Goal: Task Accomplishment & Management: Manage account settings

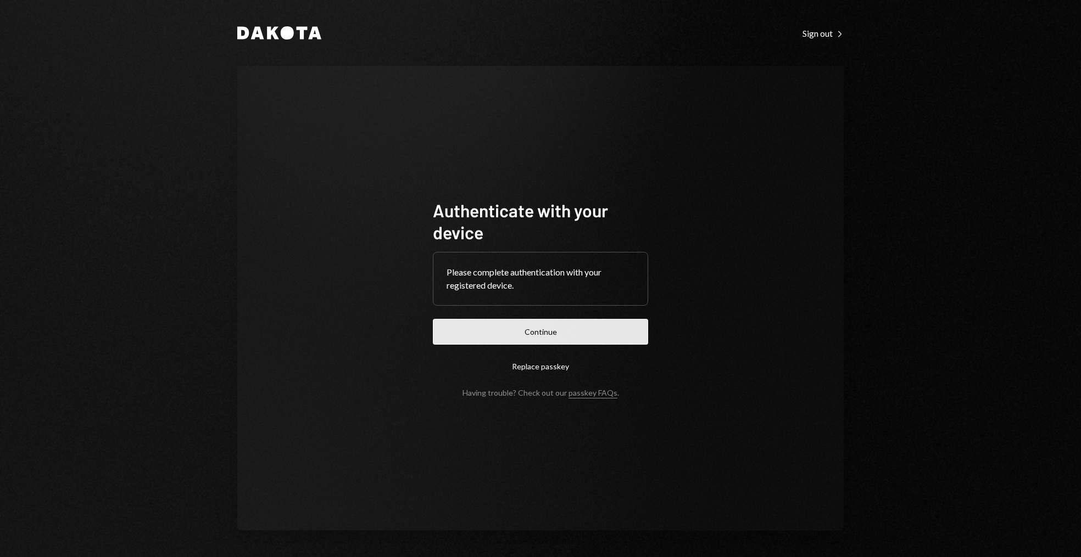
click at [477, 327] on button "Continue" at bounding box center [540, 332] width 215 height 26
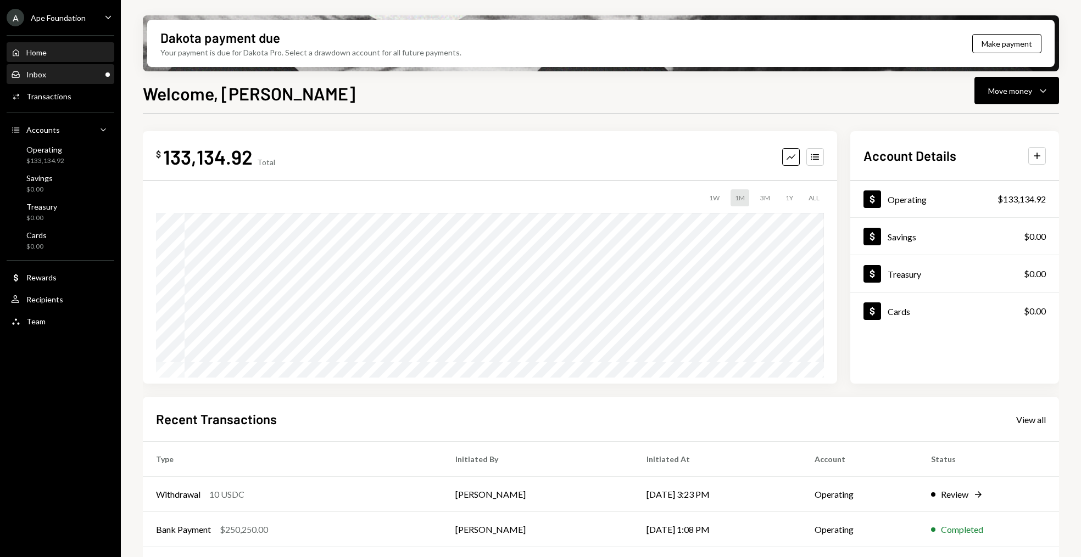
click at [68, 65] on div "Inbox Inbox" at bounding box center [60, 74] width 99 height 19
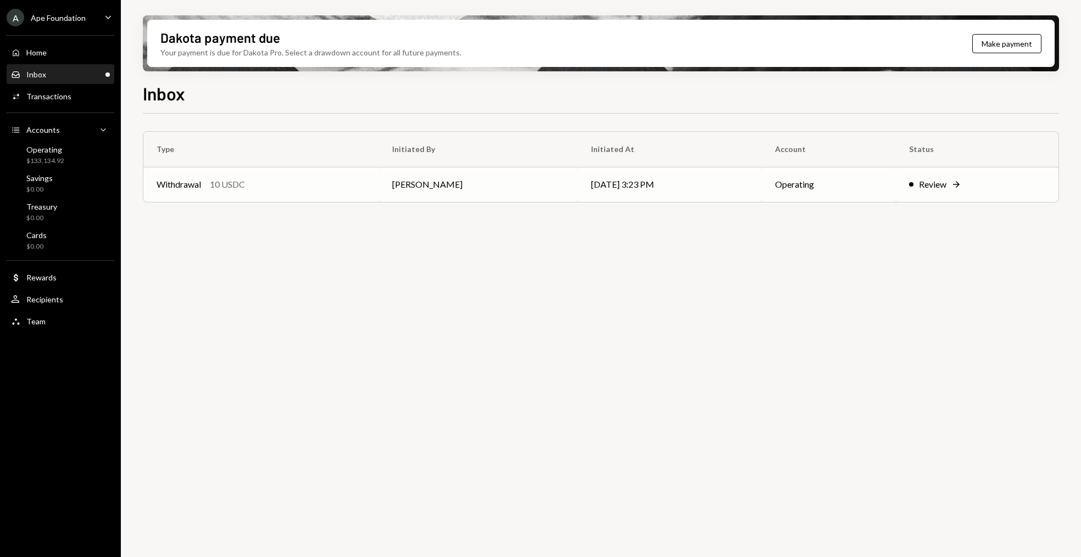
click at [275, 197] on td "Withdrawal 10 USDC" at bounding box center [261, 184] width 236 height 35
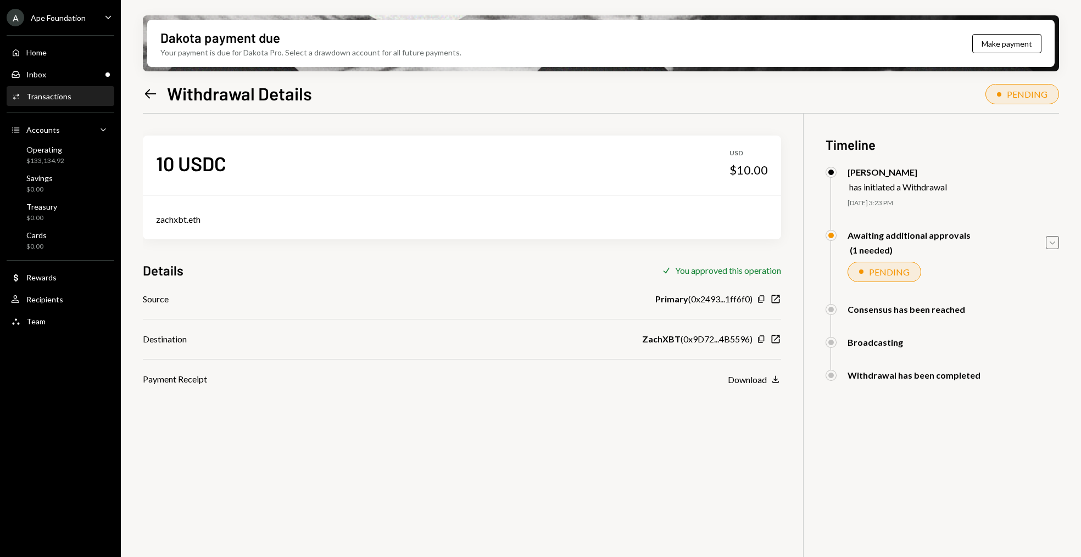
click at [1054, 241] on icon "Caret Down" at bounding box center [1052, 243] width 12 height 12
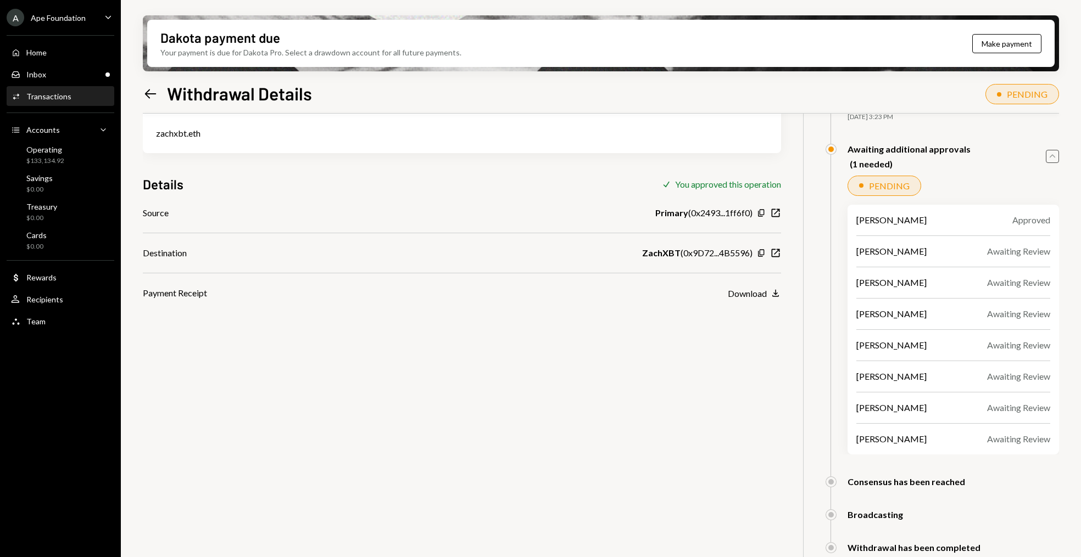
scroll to position [88, 0]
click at [82, 74] on div "Inbox Inbox" at bounding box center [60, 75] width 99 height 10
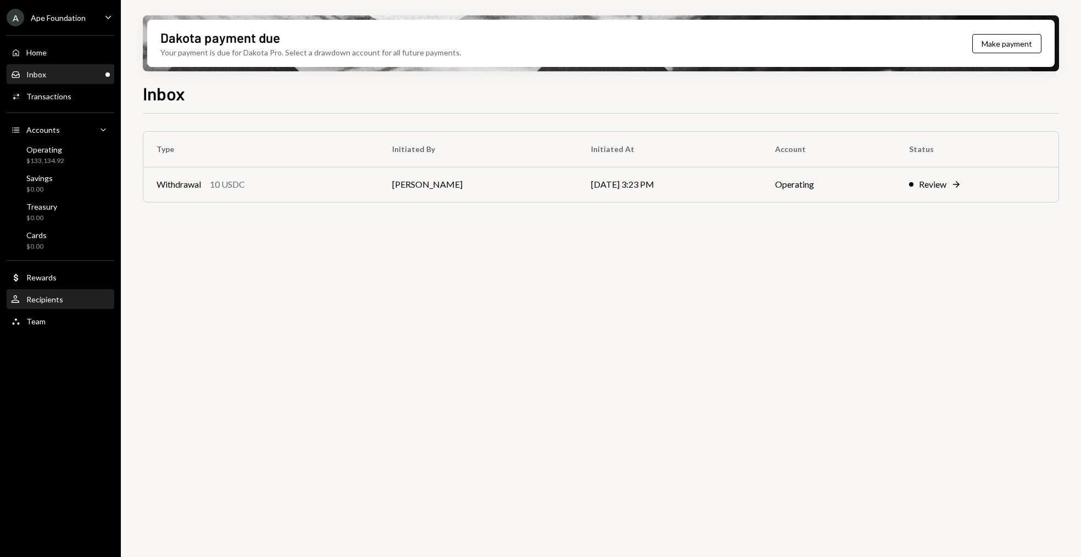
click at [66, 295] on div "User Recipients" at bounding box center [60, 300] width 99 height 10
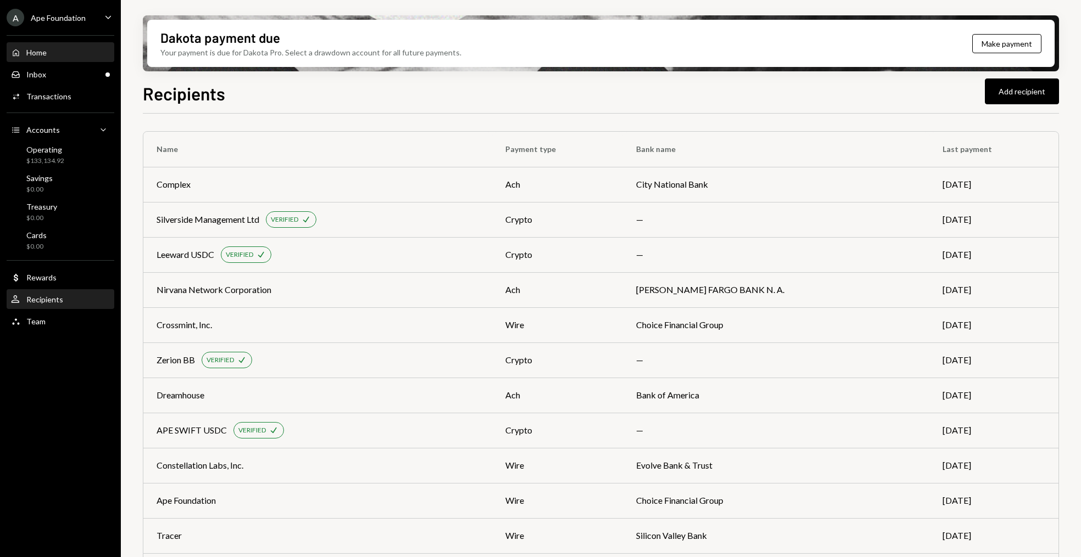
click at [60, 55] on div "Home Home" at bounding box center [60, 53] width 99 height 10
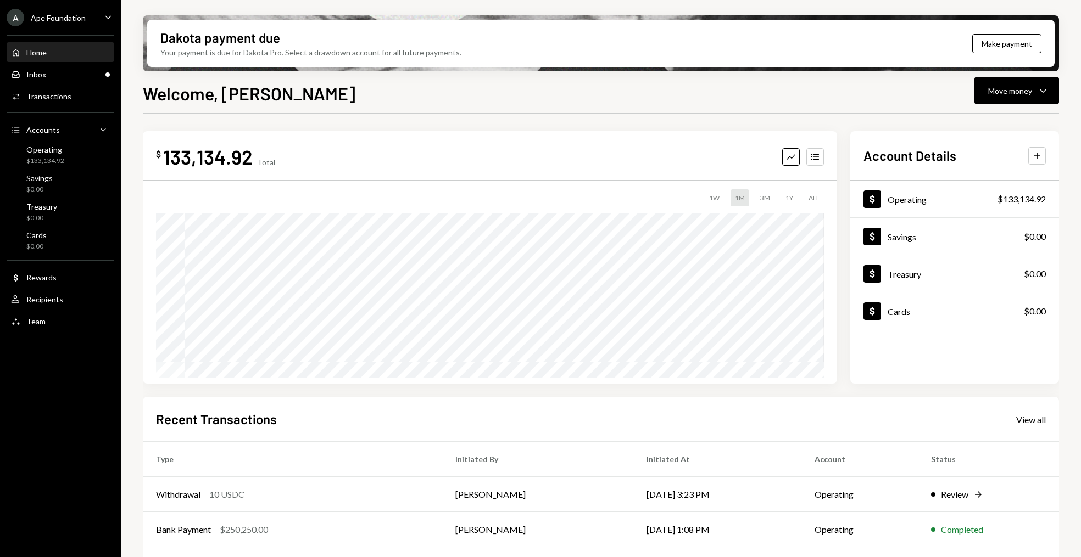
click at [1022, 418] on div "View all" at bounding box center [1031, 420] width 30 height 11
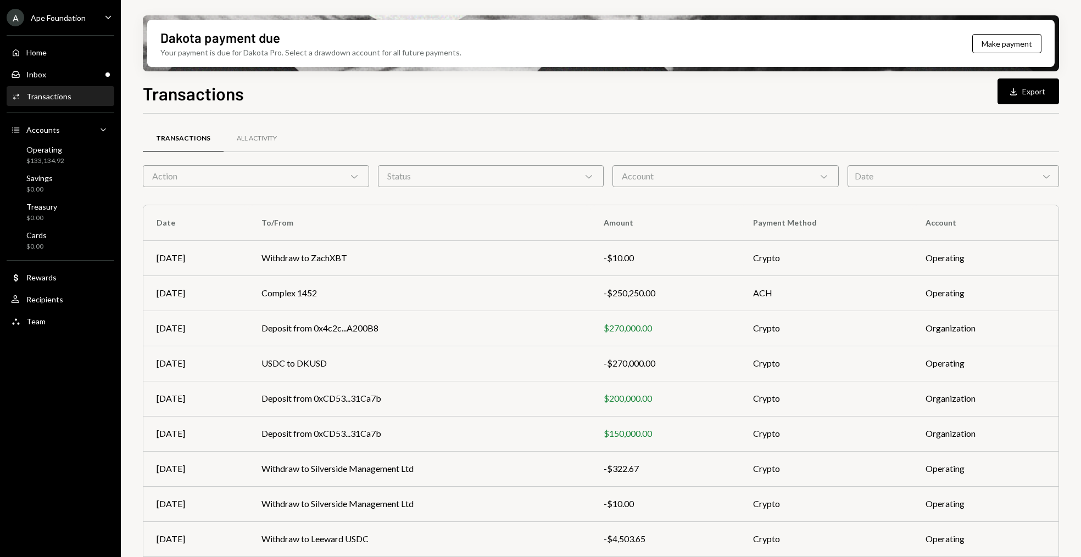
click at [270, 173] on div "Action Chevron Down" at bounding box center [256, 176] width 226 height 22
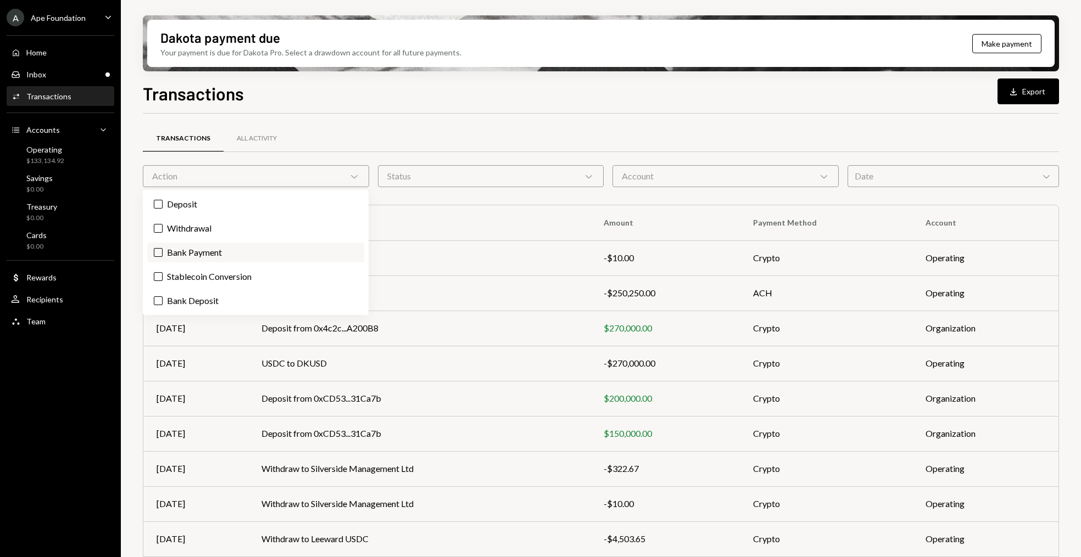
click at [177, 246] on label "Bank Payment" at bounding box center [255, 253] width 217 height 20
click at [163, 248] on button "Bank Payment" at bounding box center [158, 252] width 9 height 9
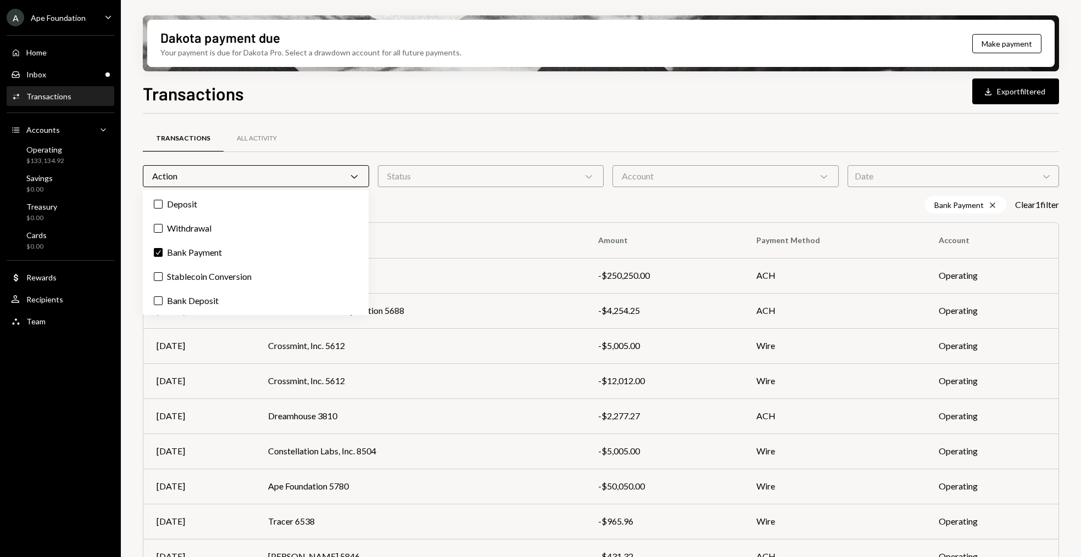
click at [130, 244] on div "Dakota payment due Your payment is due for Dakota Pro. Select a drawdown accoun…" at bounding box center [601, 278] width 960 height 557
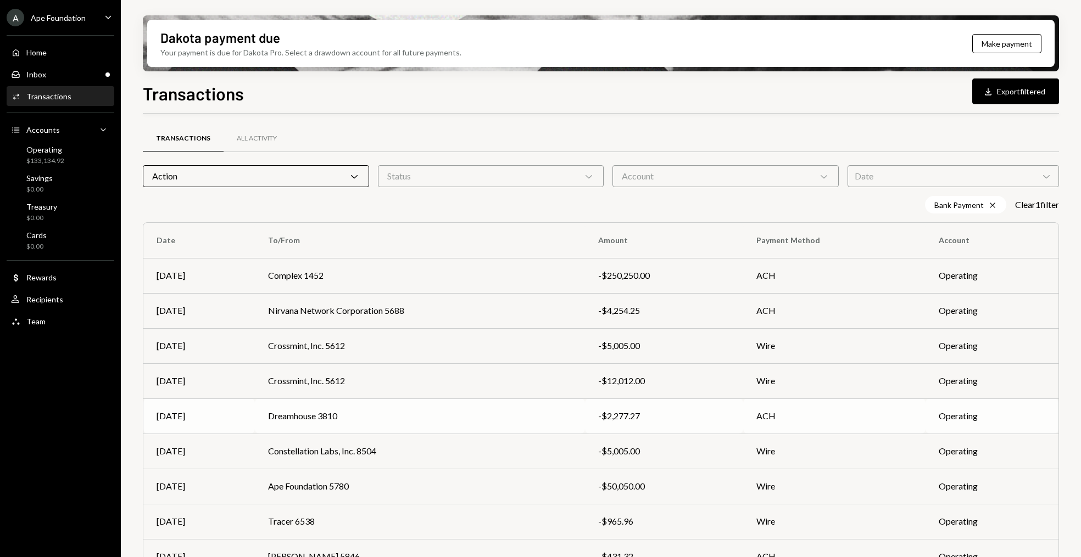
scroll to position [85, 0]
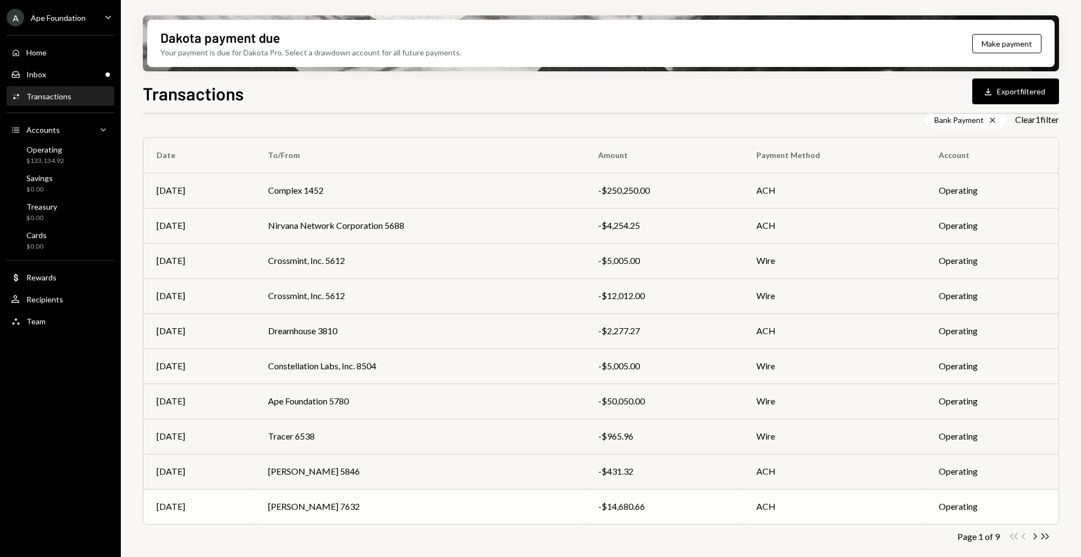
click at [379, 518] on td "[PERSON_NAME] 7632" at bounding box center [420, 506] width 330 height 35
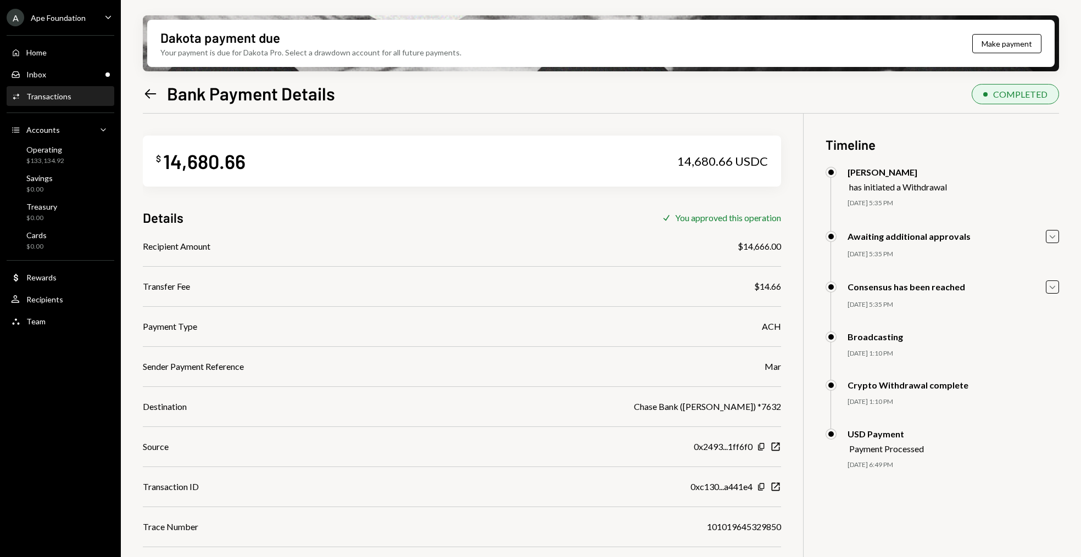
scroll to position [88, 0]
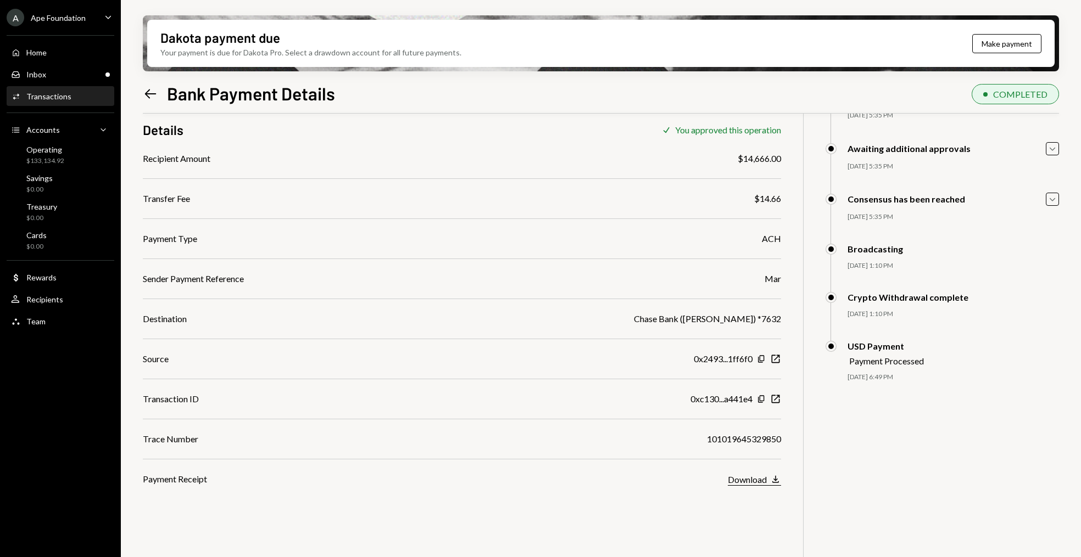
click at [731, 474] on div "Download" at bounding box center [747, 479] width 39 height 10
click at [146, 99] on icon "Left Arrow" at bounding box center [150, 93] width 15 height 15
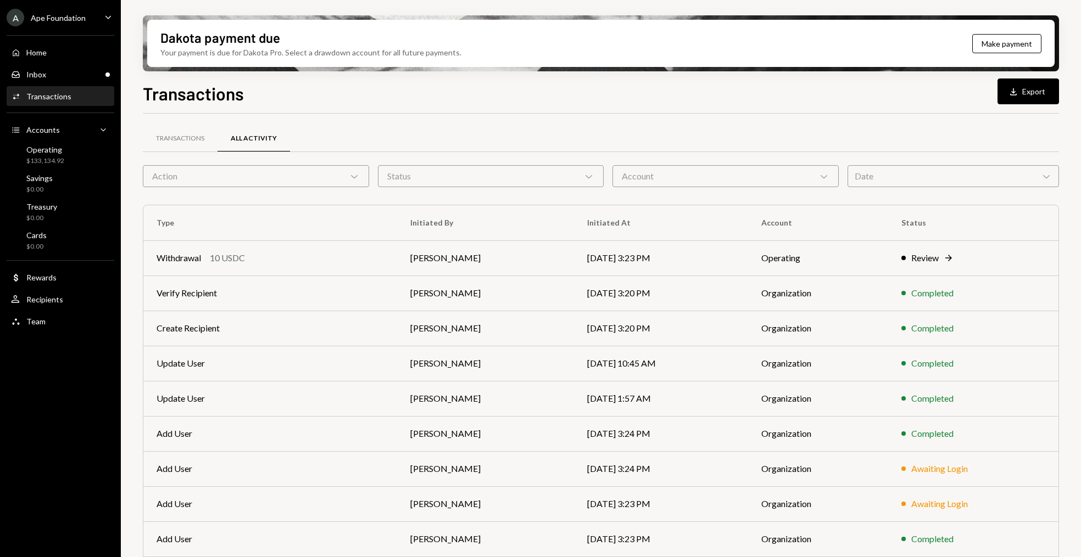
click at [245, 175] on div "Action Chevron Down" at bounding box center [256, 176] width 226 height 22
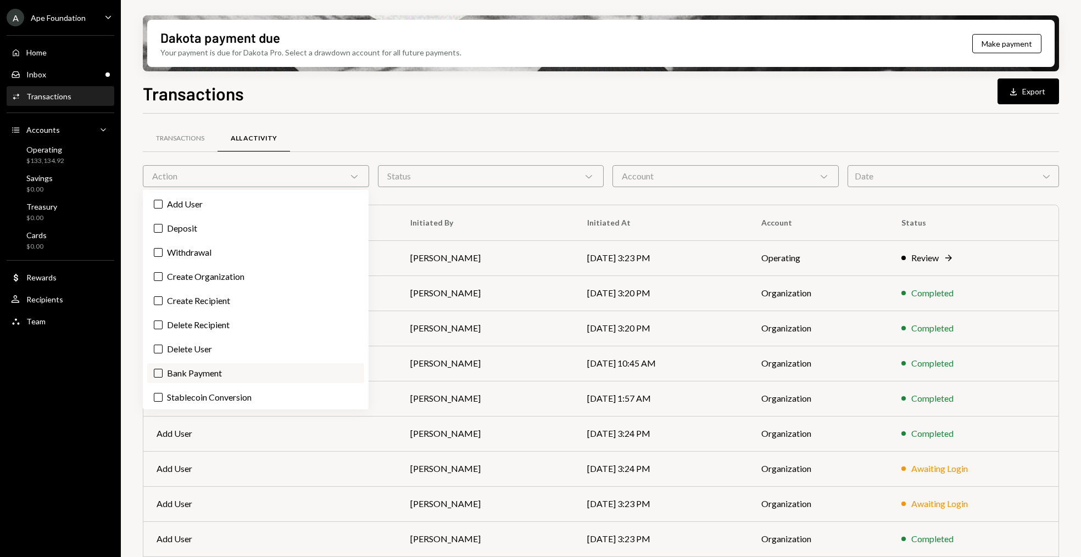
click at [161, 372] on button "Bank Payment" at bounding box center [158, 373] width 9 height 9
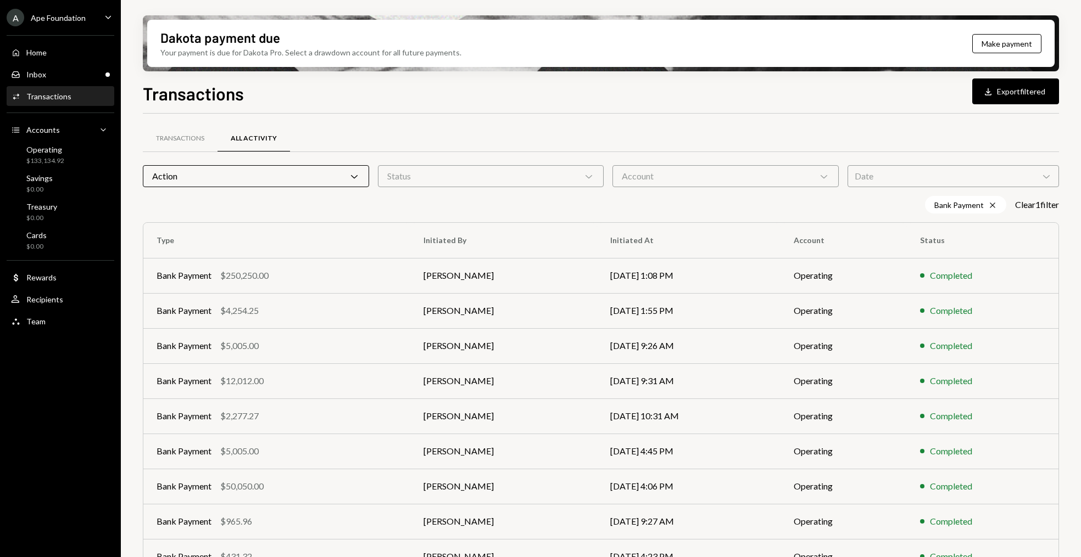
click at [138, 246] on div "Dakota payment due Your payment is due for Dakota Pro. Select a drawdown accoun…" at bounding box center [601, 278] width 960 height 557
click at [230, 180] on div "Action Chevron Down" at bounding box center [256, 176] width 226 height 22
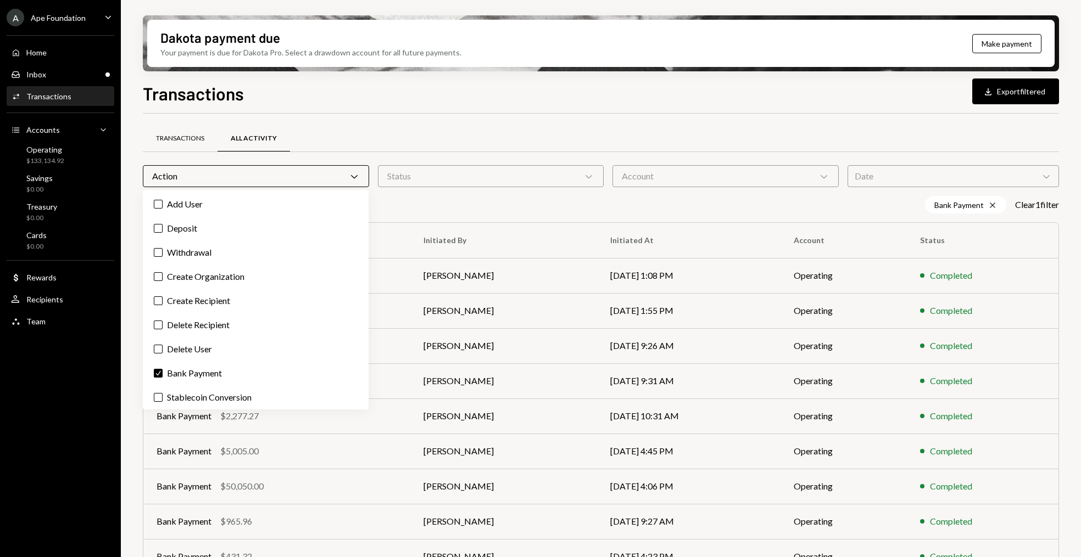
click at [163, 136] on div "Transactions" at bounding box center [180, 138] width 48 height 9
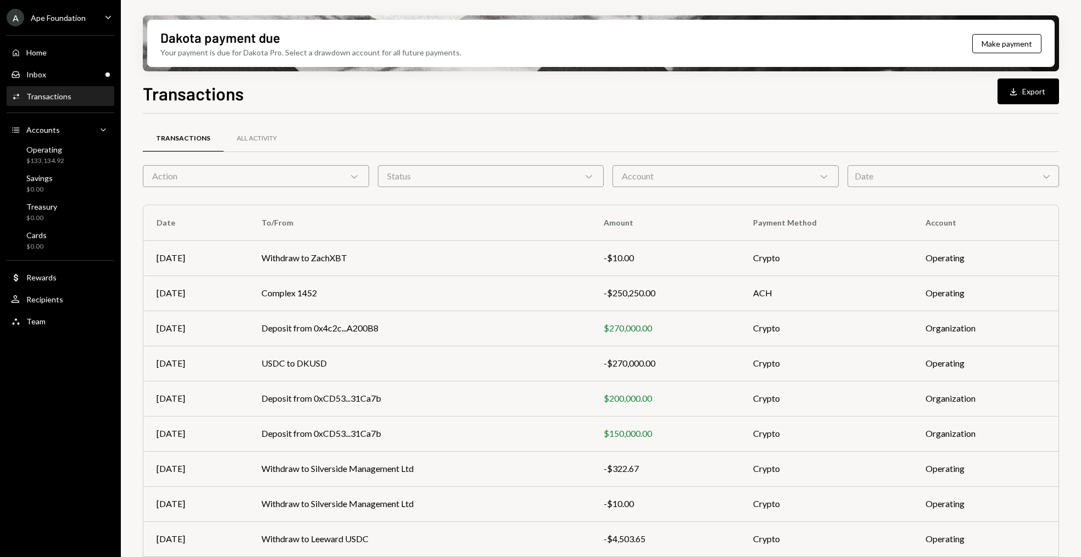
click at [237, 174] on div "Action Chevron Down" at bounding box center [256, 176] width 226 height 22
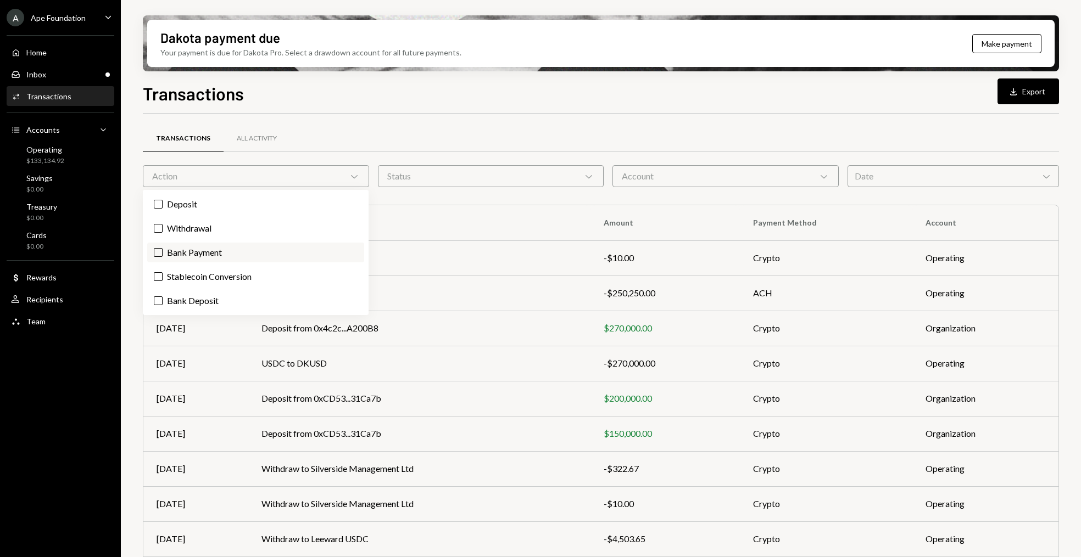
click at [208, 249] on label "Bank Payment" at bounding box center [255, 253] width 217 height 20
click at [163, 249] on button "Bank Payment" at bounding box center [158, 252] width 9 height 9
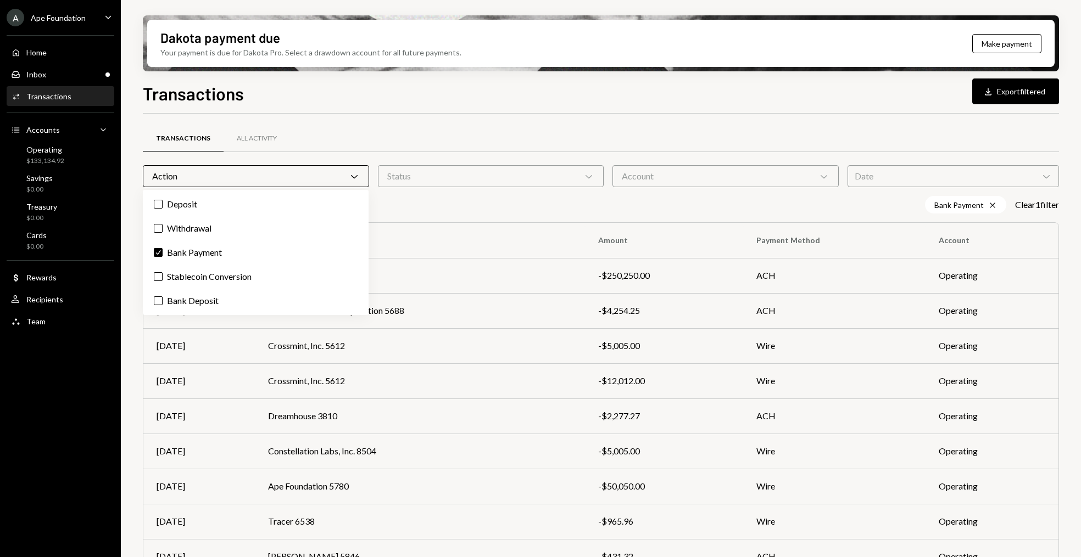
click at [128, 216] on div "Dakota payment due Your payment is due for Dakota Pro. Select a drawdown accoun…" at bounding box center [601, 278] width 960 height 557
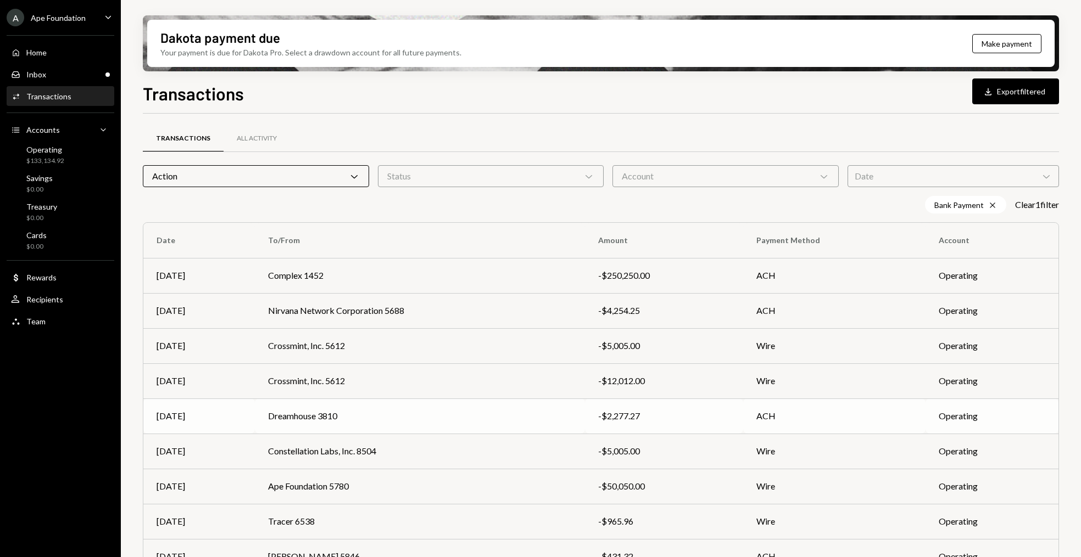
scroll to position [85, 0]
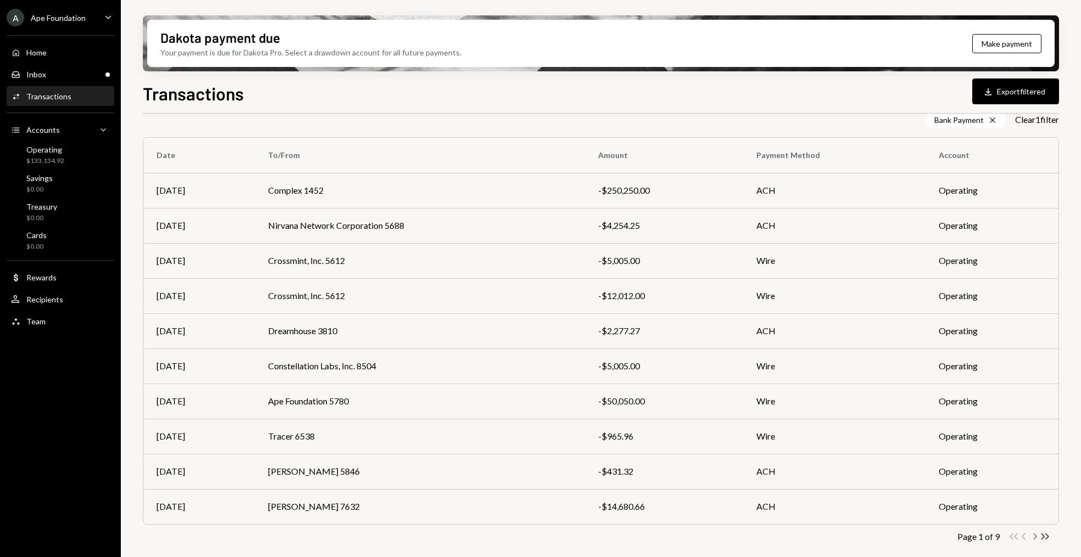
click at [1033, 537] on icon "Chevron Right" at bounding box center [1034, 537] width 10 height 10
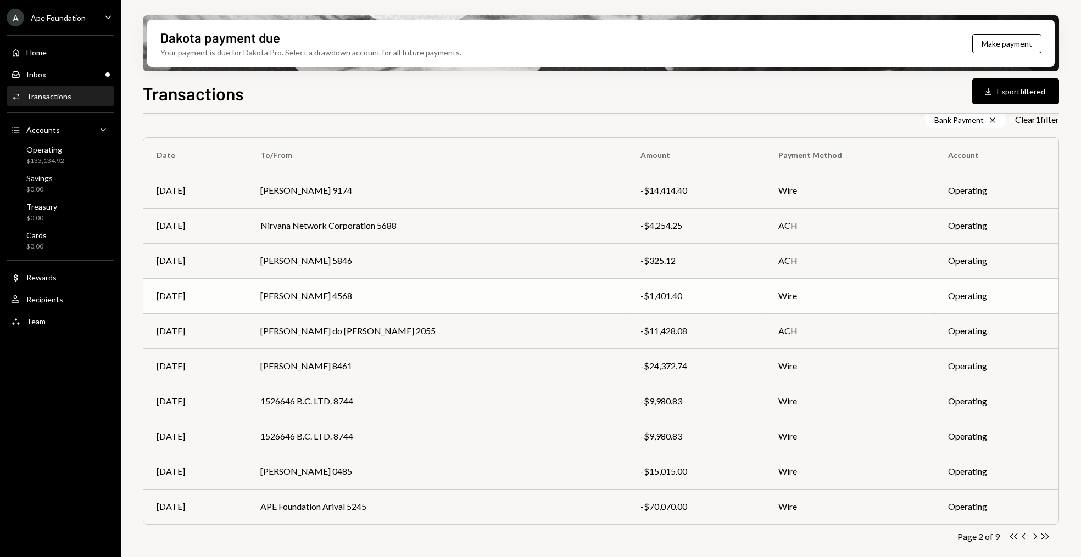
click at [411, 292] on td "[PERSON_NAME] 4568" at bounding box center [437, 295] width 380 height 35
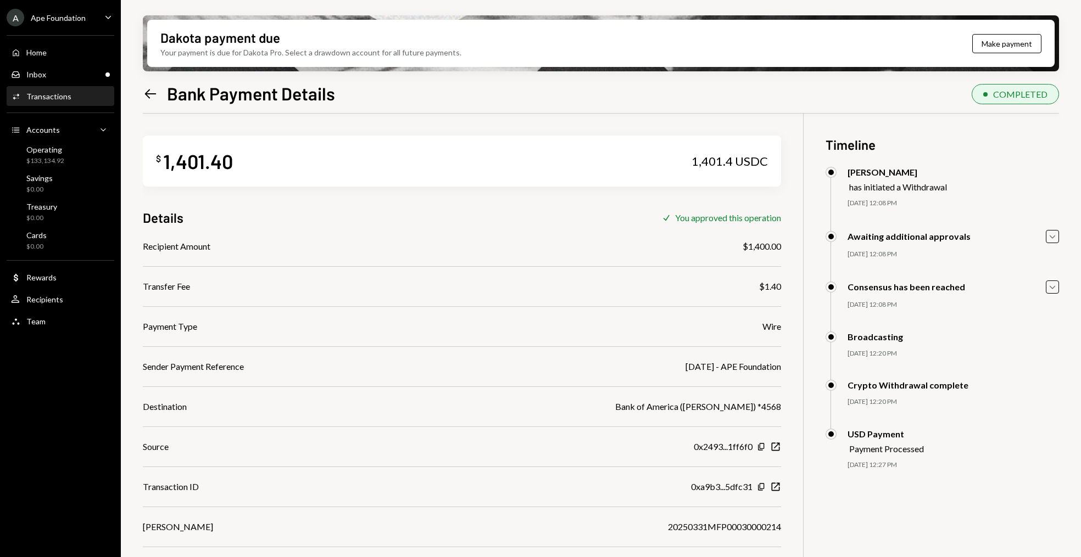
scroll to position [88, 0]
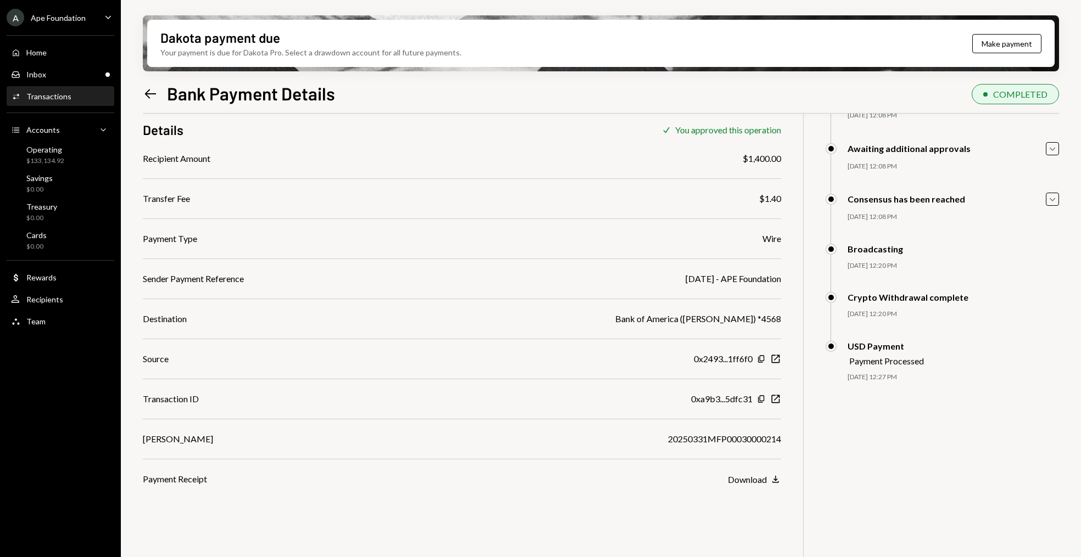
click at [763, 486] on div "$ 1,401.40 1,401.4 USDC Details Check You approved this operation Recipient Amo…" at bounding box center [601, 304] width 916 height 557
click at [758, 480] on div "Download" at bounding box center [747, 479] width 39 height 10
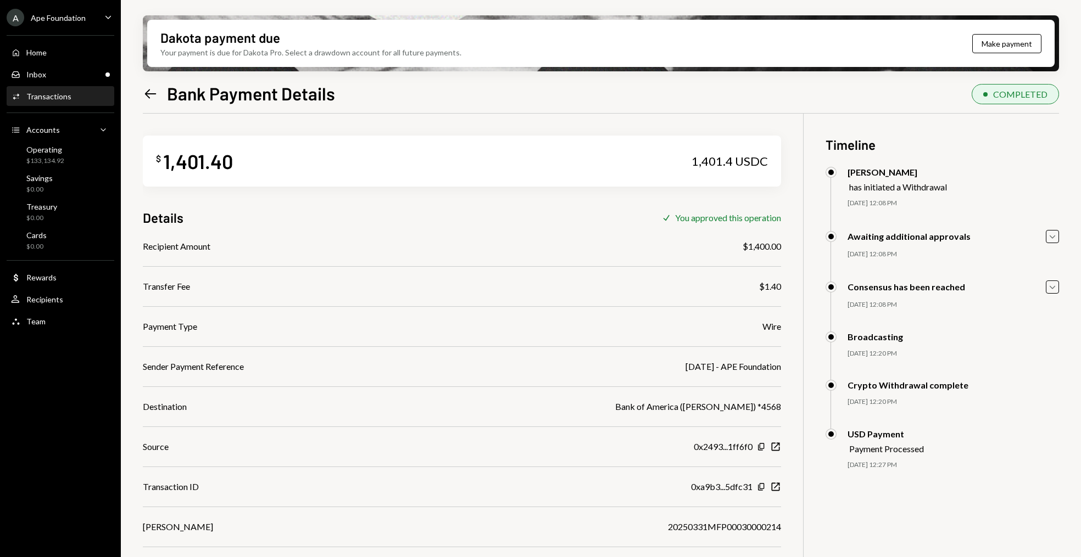
click at [144, 98] on icon "Left Arrow" at bounding box center [150, 93] width 15 height 15
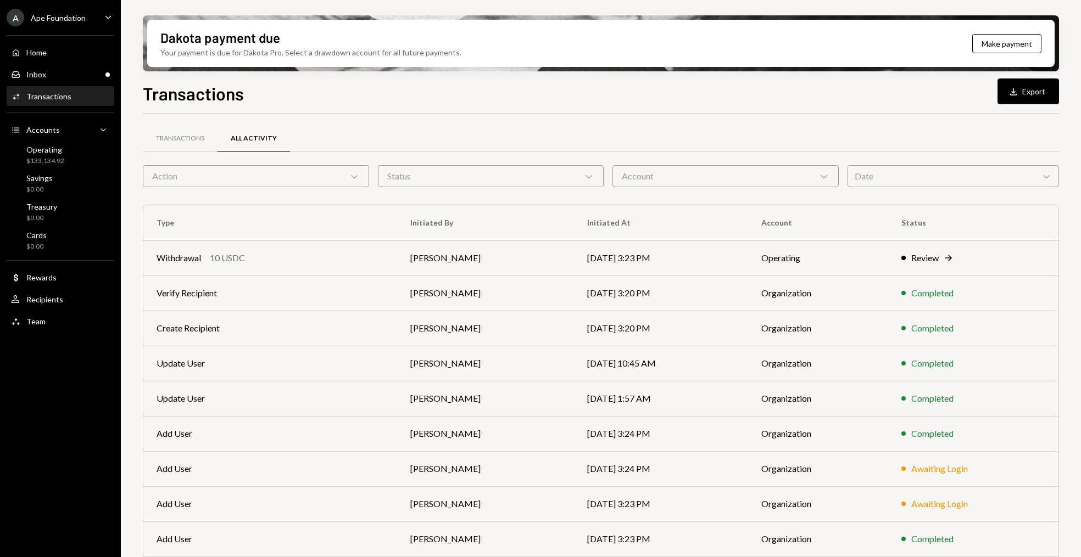
click at [216, 176] on div "Action Chevron Down" at bounding box center [256, 176] width 226 height 22
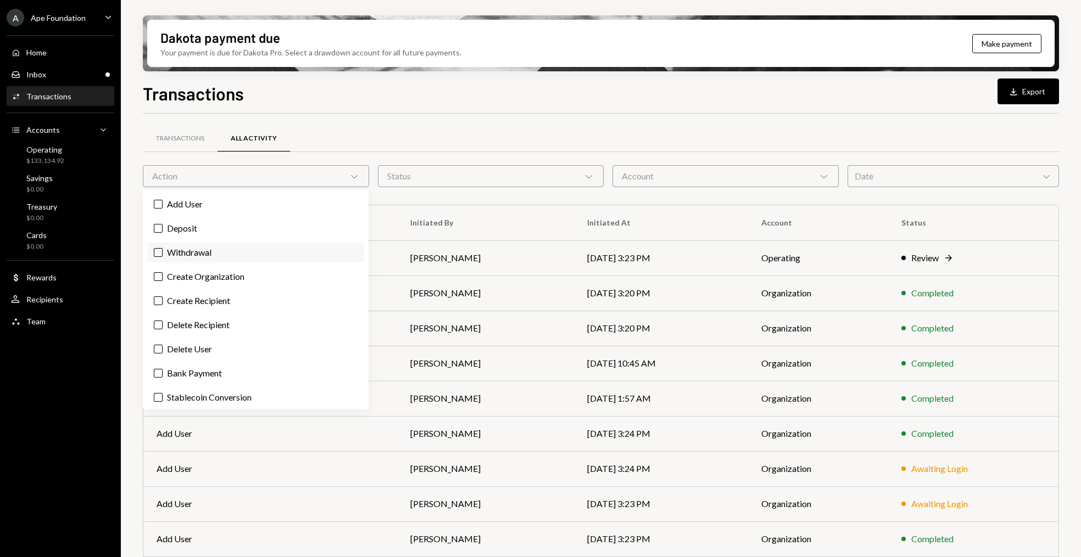
click at [187, 259] on label "Withdrawal" at bounding box center [255, 253] width 217 height 20
click at [163, 257] on button "Withdrawal" at bounding box center [158, 252] width 9 height 9
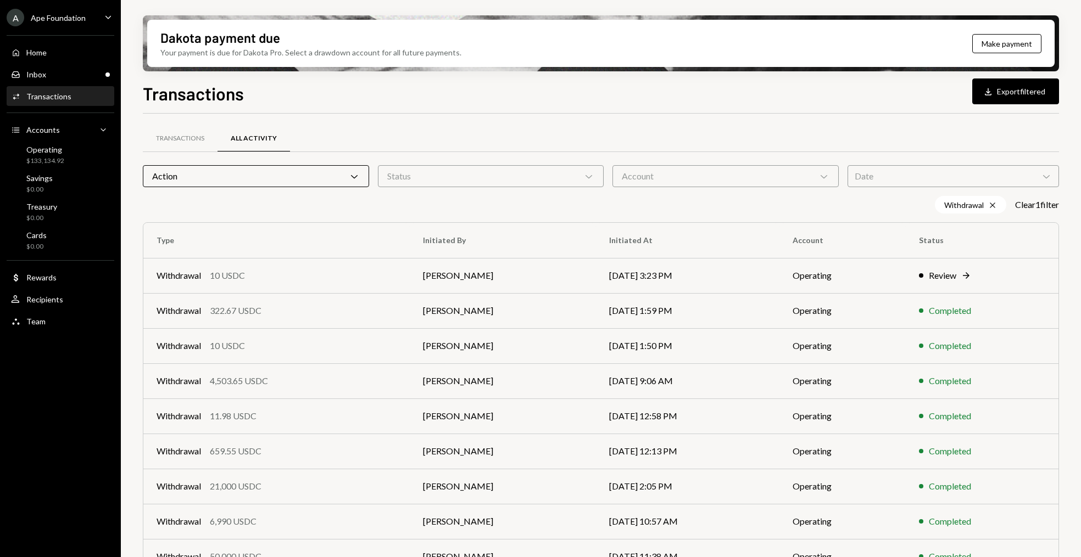
click at [132, 205] on div "Dakota payment due Your payment is due for Dakota Pro. Select a drawdown accoun…" at bounding box center [601, 278] width 960 height 557
click at [161, 138] on div "Transactions" at bounding box center [180, 138] width 48 height 9
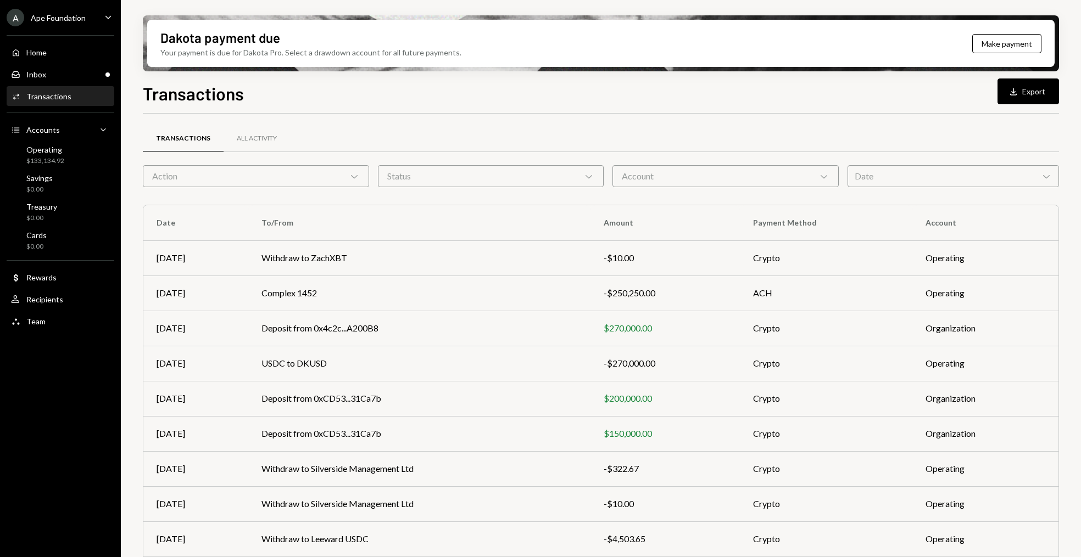
click at [247, 177] on div "Action Chevron Down" at bounding box center [256, 176] width 226 height 22
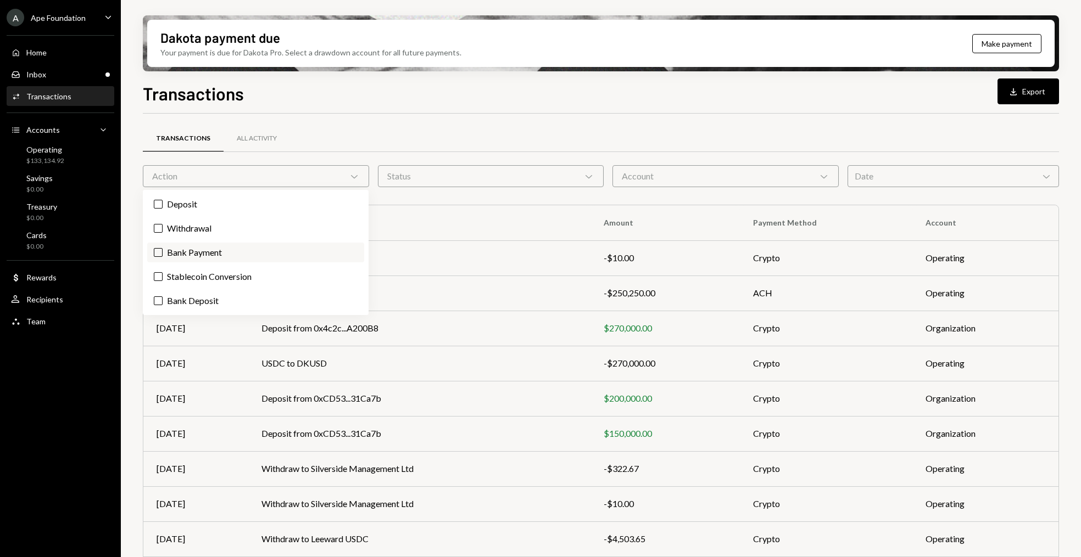
click at [167, 250] on label "Bank Payment" at bounding box center [255, 253] width 217 height 20
click at [163, 250] on button "Bank Payment" at bounding box center [158, 252] width 9 height 9
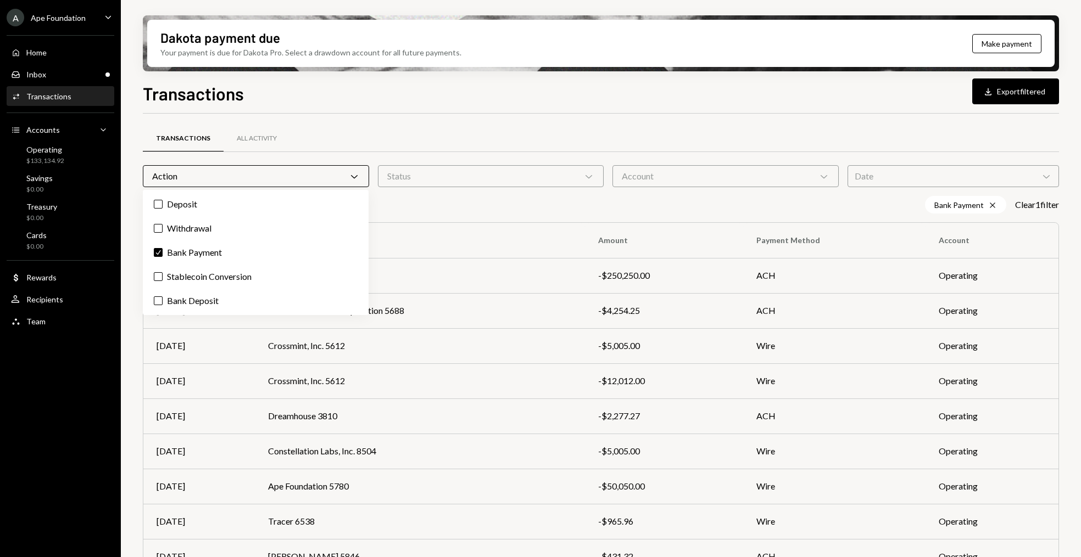
click at [127, 236] on div "Dakota payment due Your payment is due for Dakota Pro. Select a drawdown accoun…" at bounding box center [601, 278] width 960 height 557
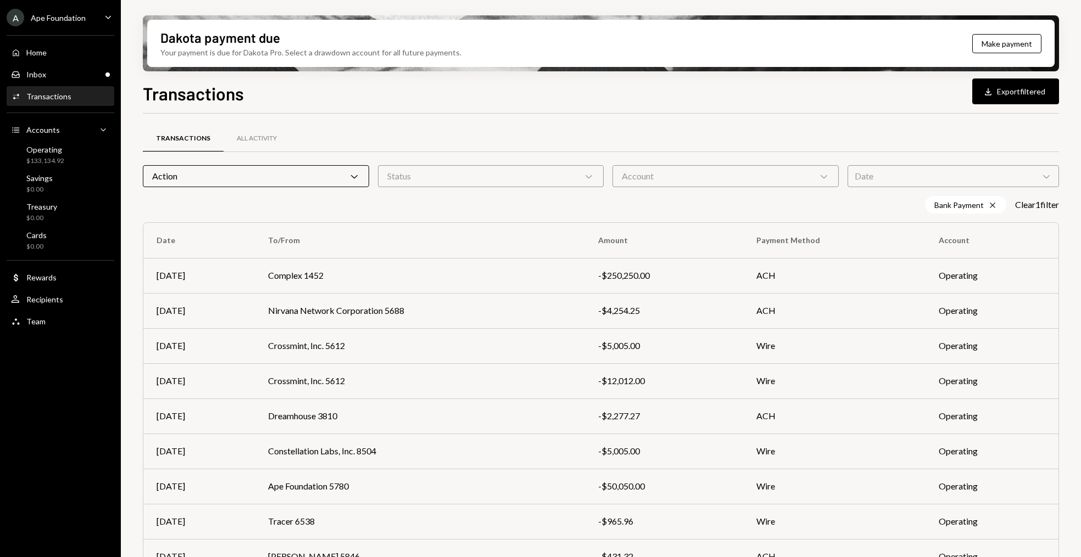
scroll to position [85, 0]
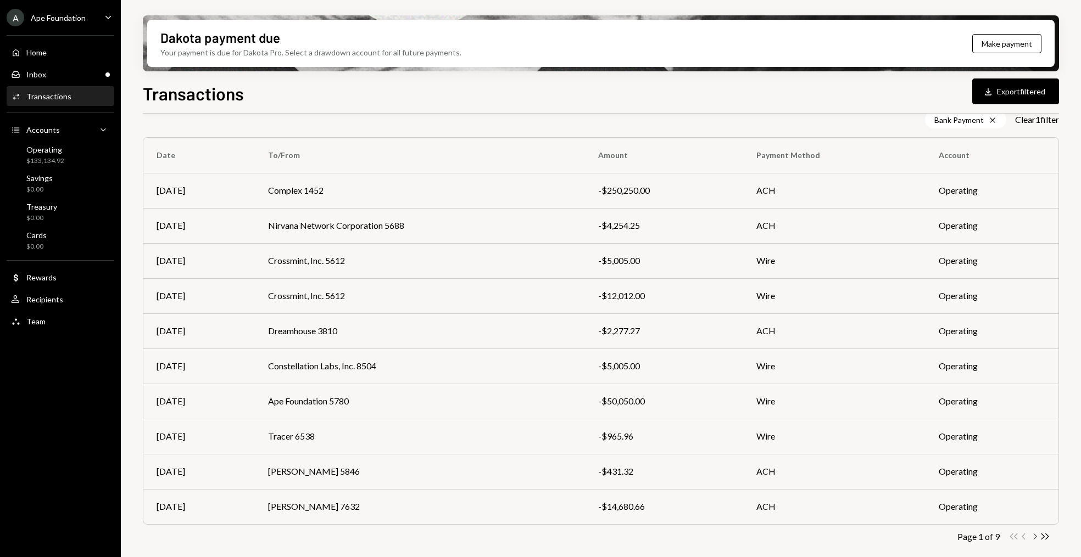
click at [1032, 535] on icon "Chevron Right" at bounding box center [1034, 537] width 10 height 10
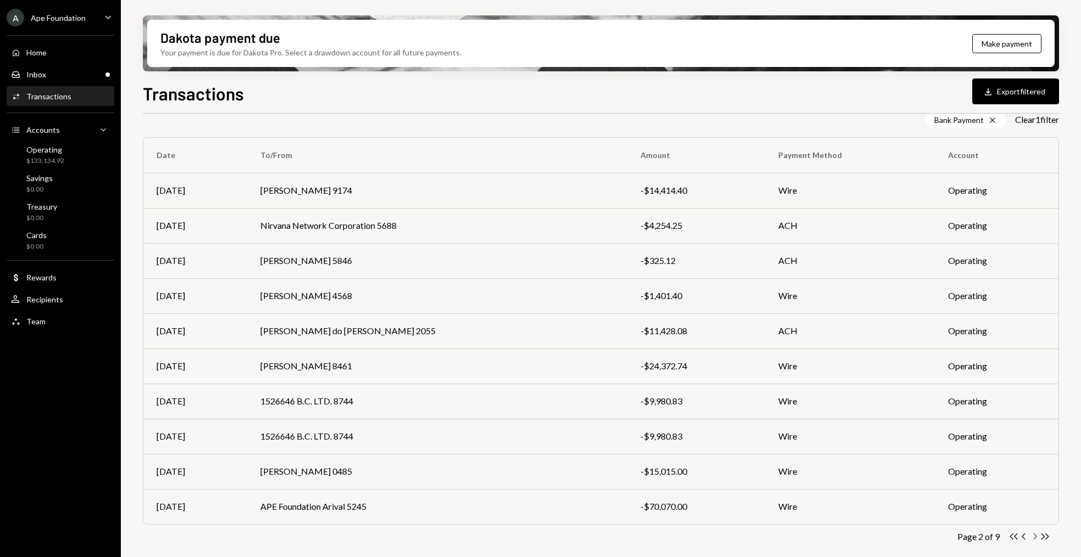
click at [1035, 538] on icon "Chevron Right" at bounding box center [1034, 537] width 10 height 10
click at [1034, 536] on icon "Chevron Right" at bounding box center [1034, 537] width 10 height 10
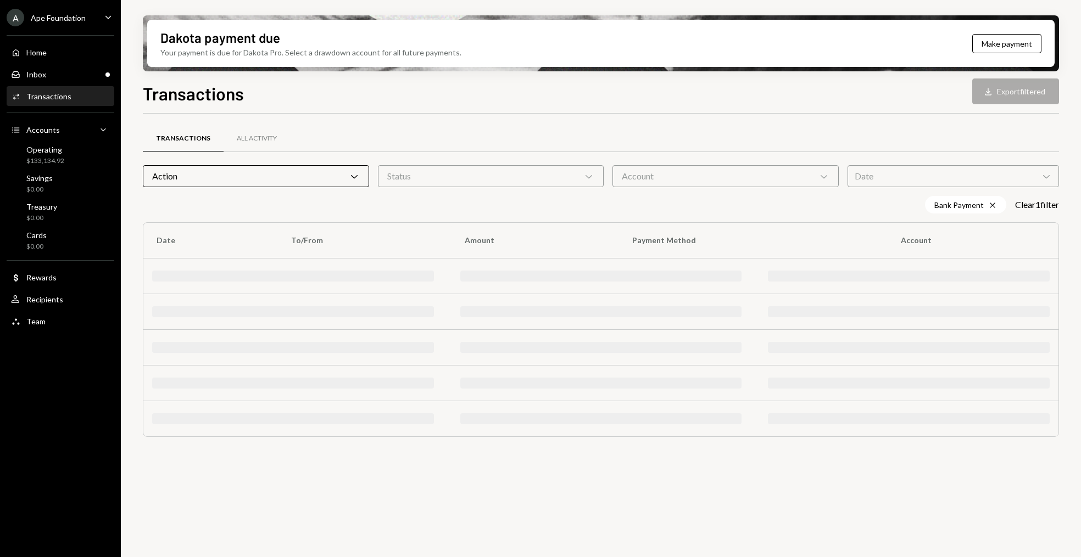
scroll to position [0, 0]
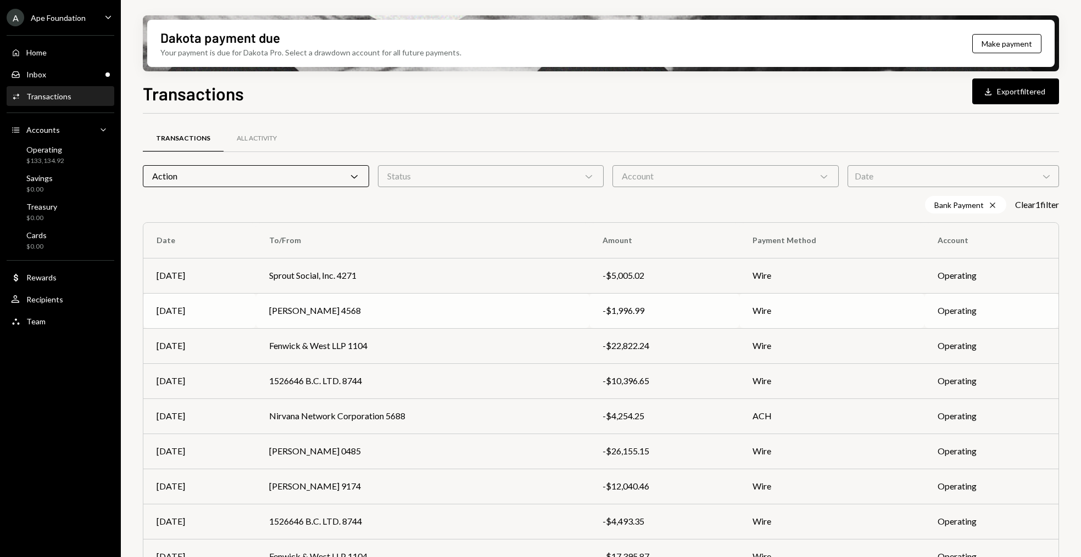
click at [466, 310] on td "[PERSON_NAME] 4568" at bounding box center [422, 310] width 333 height 35
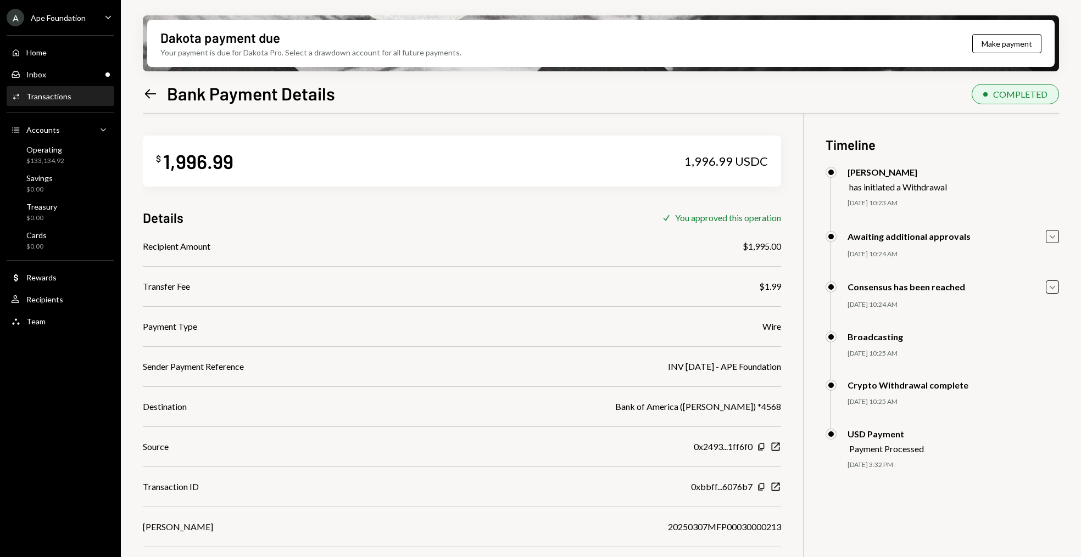
scroll to position [88, 0]
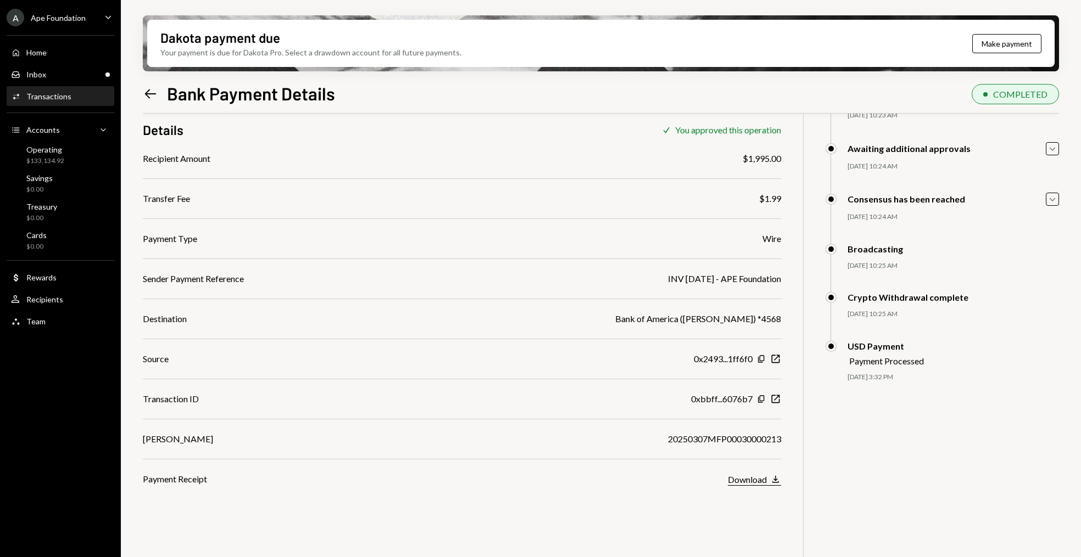
click at [748, 479] on div "Download" at bounding box center [747, 479] width 39 height 10
click at [76, 95] on div "Activities Transactions" at bounding box center [60, 97] width 99 height 10
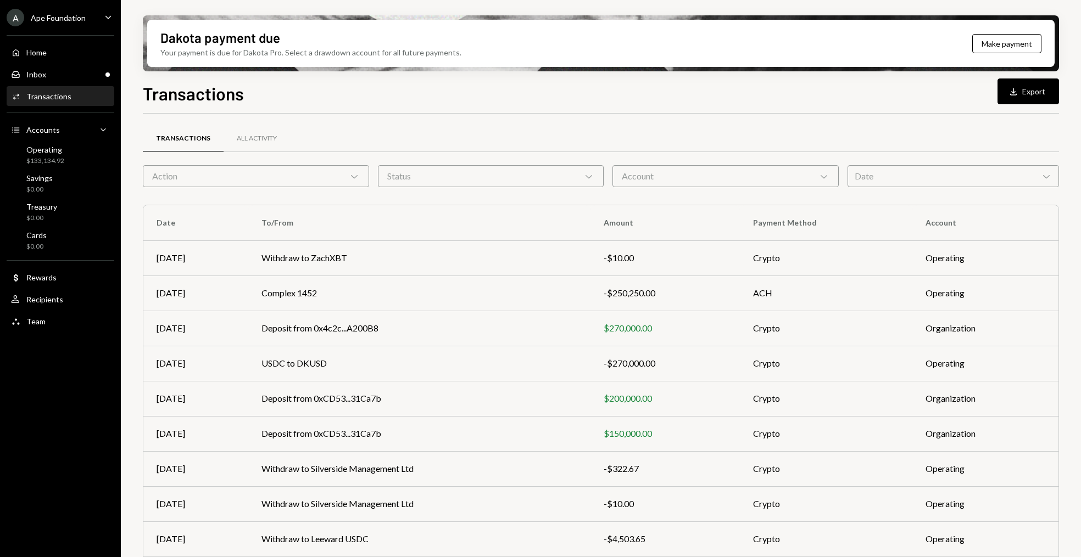
click at [279, 183] on div "Action Chevron Down" at bounding box center [256, 176] width 226 height 22
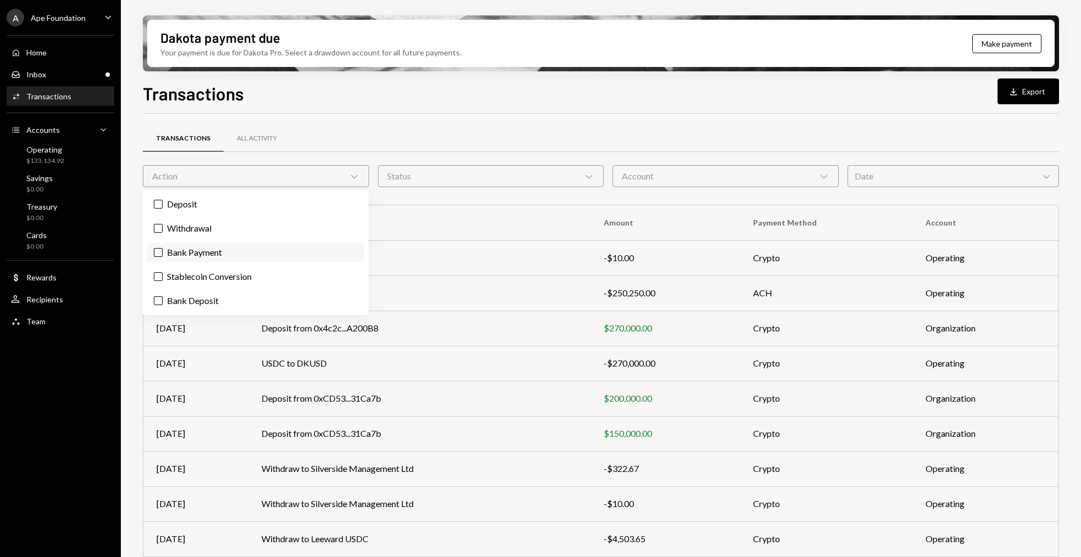
click at [170, 251] on label "Bank Payment" at bounding box center [255, 253] width 217 height 20
click at [163, 251] on button "Bank Payment" at bounding box center [158, 252] width 9 height 9
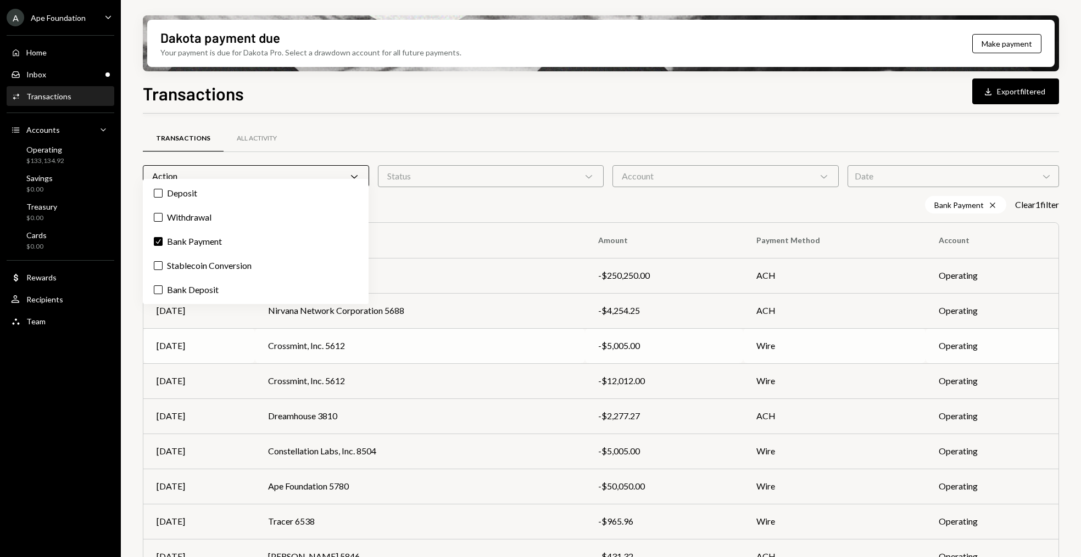
scroll to position [85, 0]
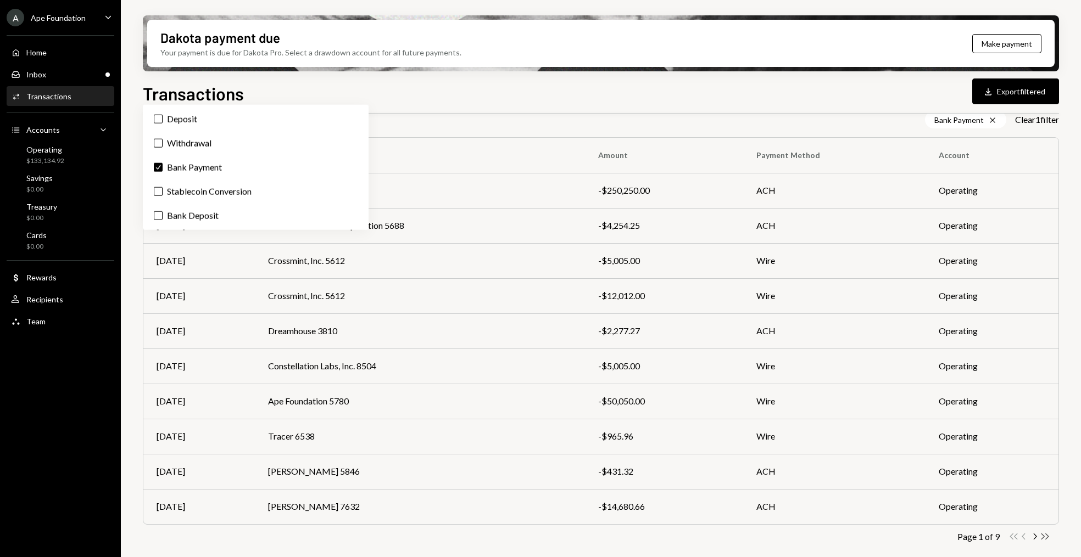
click at [1039, 536] on div "Double Arrow Left Chevron Left Chevron Right Double Arrow Right" at bounding box center [1029, 537] width 42 height 10
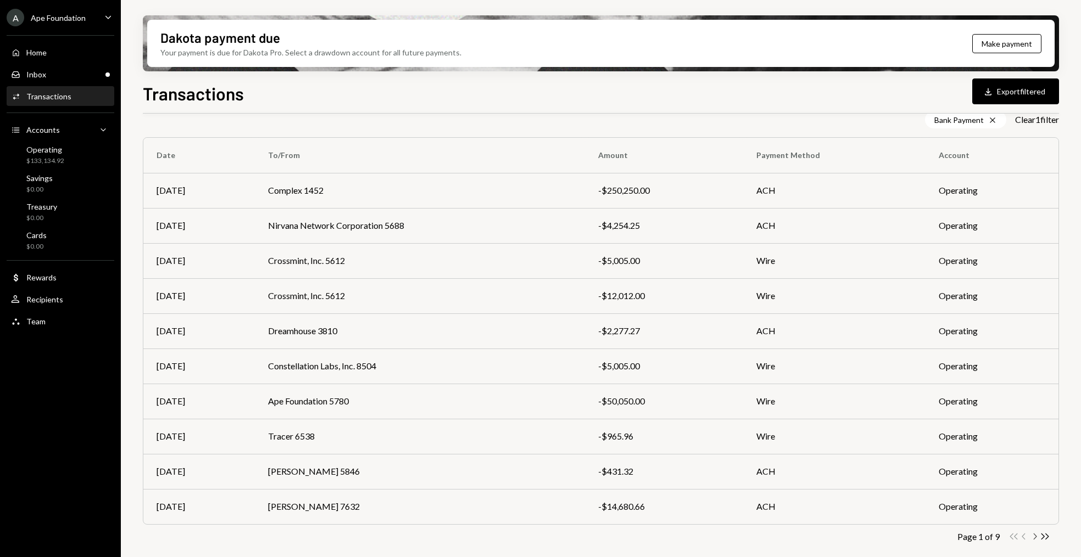
click at [1036, 536] on icon "Chevron Right" at bounding box center [1034, 537] width 10 height 10
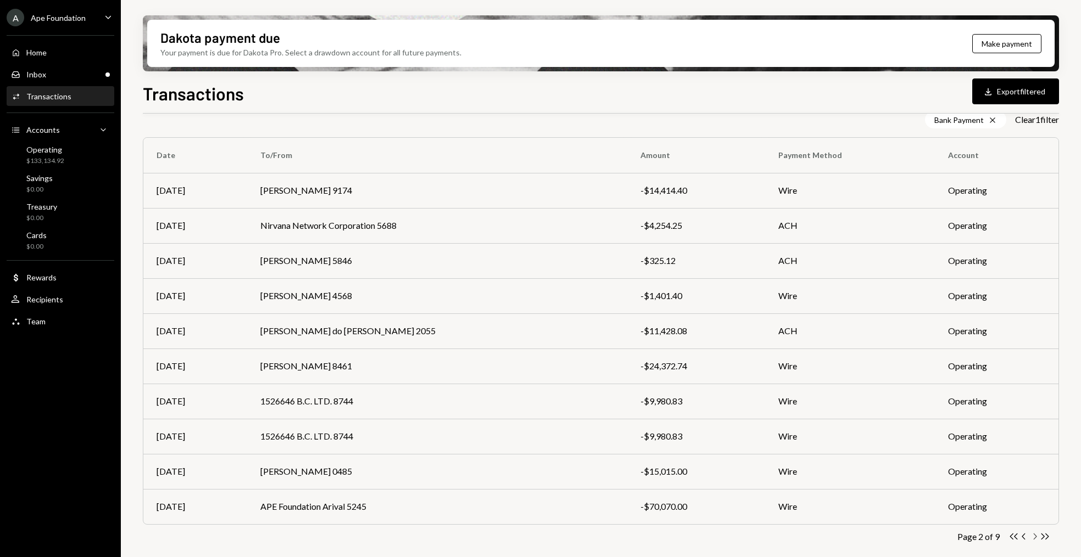
click at [1030, 539] on icon "Chevron Right" at bounding box center [1034, 537] width 10 height 10
click at [1032, 538] on icon "Chevron Right" at bounding box center [1034, 537] width 10 height 10
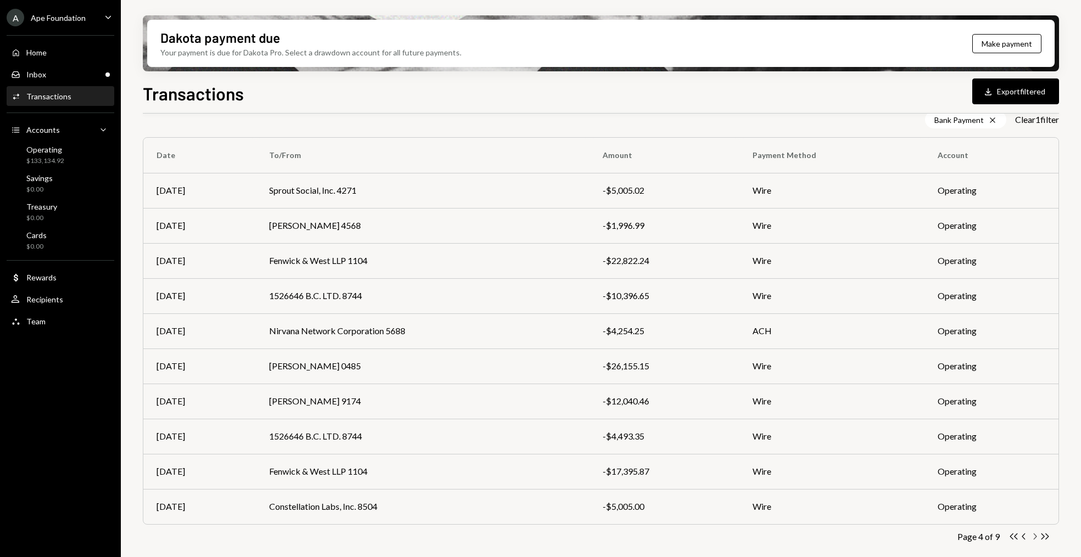
click at [1033, 539] on icon "button" at bounding box center [1034, 537] width 3 height 6
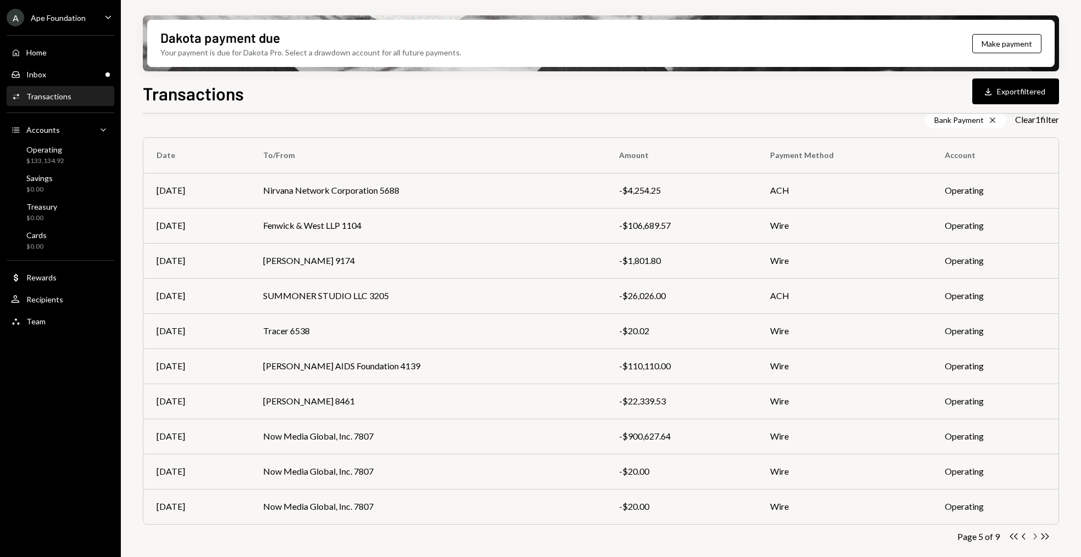
click at [1030, 534] on icon "Chevron Right" at bounding box center [1034, 537] width 10 height 10
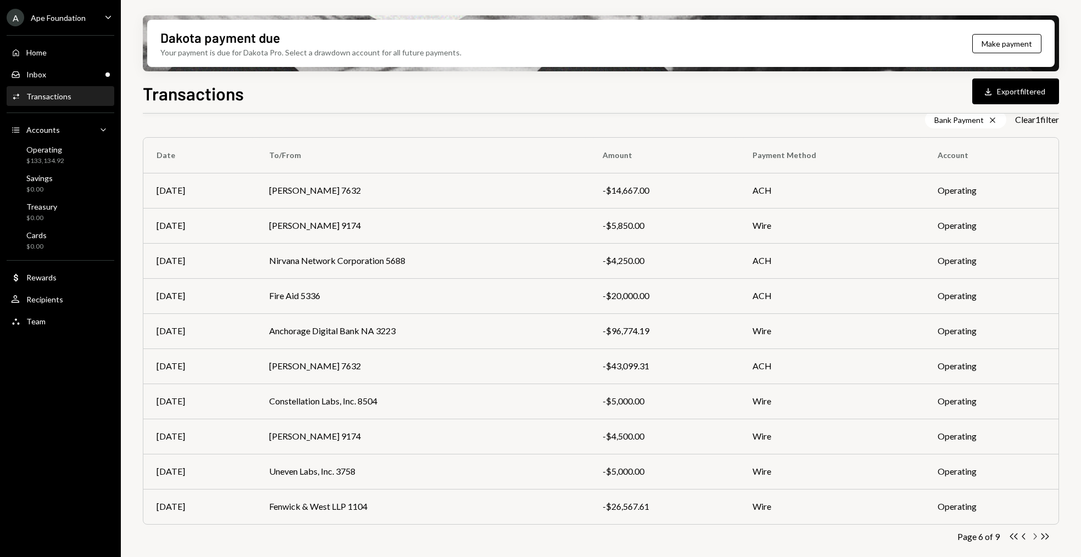
click at [1034, 539] on icon "Chevron Right" at bounding box center [1034, 537] width 10 height 10
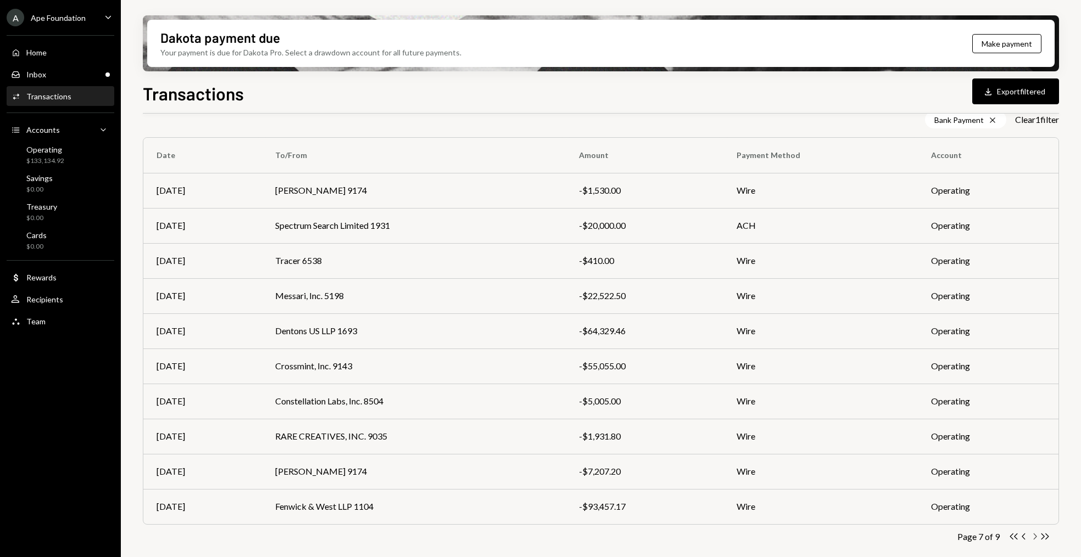
click at [1034, 539] on icon "Chevron Right" at bounding box center [1034, 537] width 10 height 10
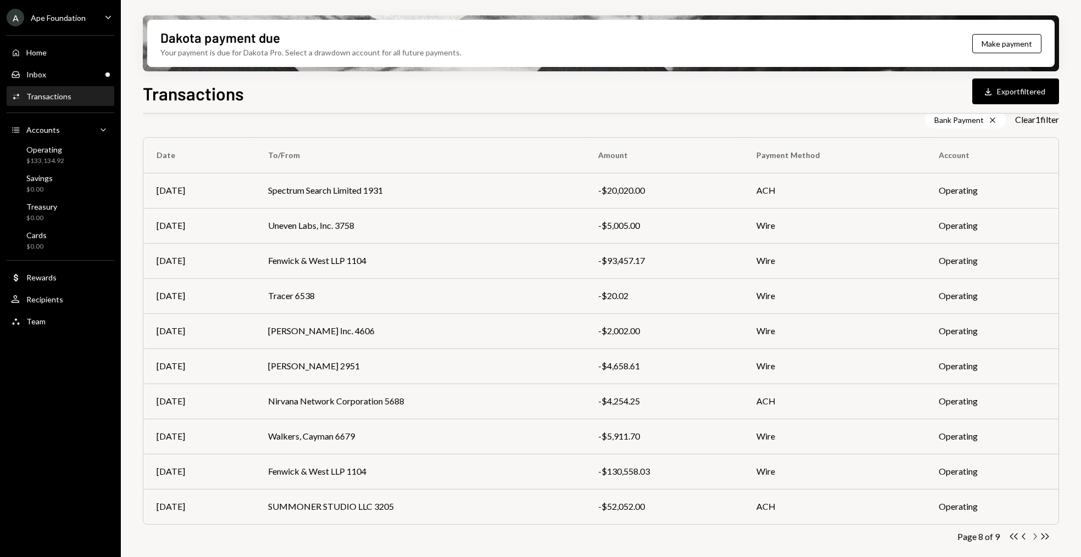
click at [1034, 539] on icon "Chevron Right" at bounding box center [1034, 537] width 10 height 10
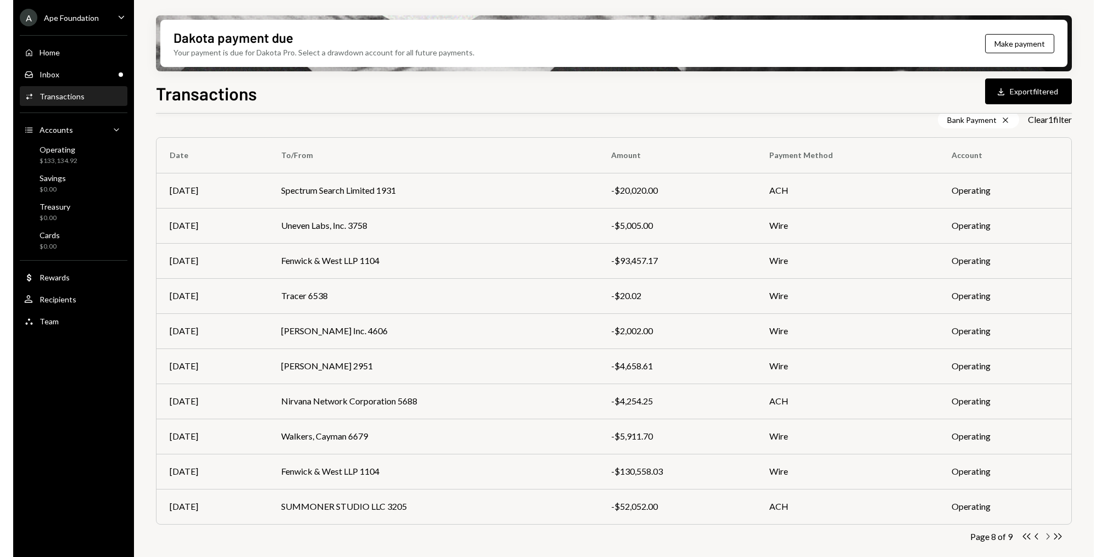
scroll to position [0, 0]
